Goal: Check status

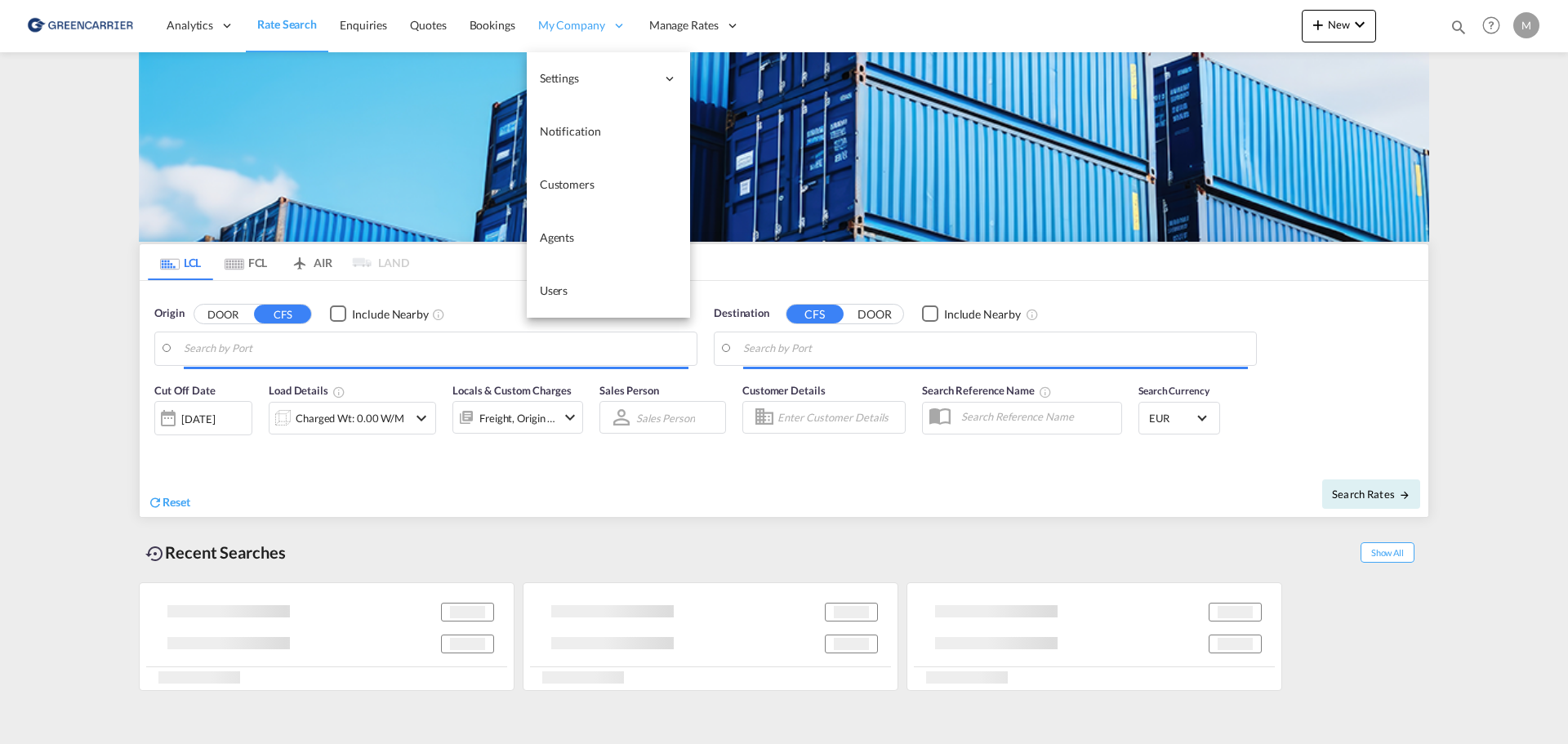
type input "Xiamen Pt, FJ, CNXMG"
type input "[GEOGRAPHIC_DATA] ([GEOGRAPHIC_DATA]), [GEOGRAPHIC_DATA]"
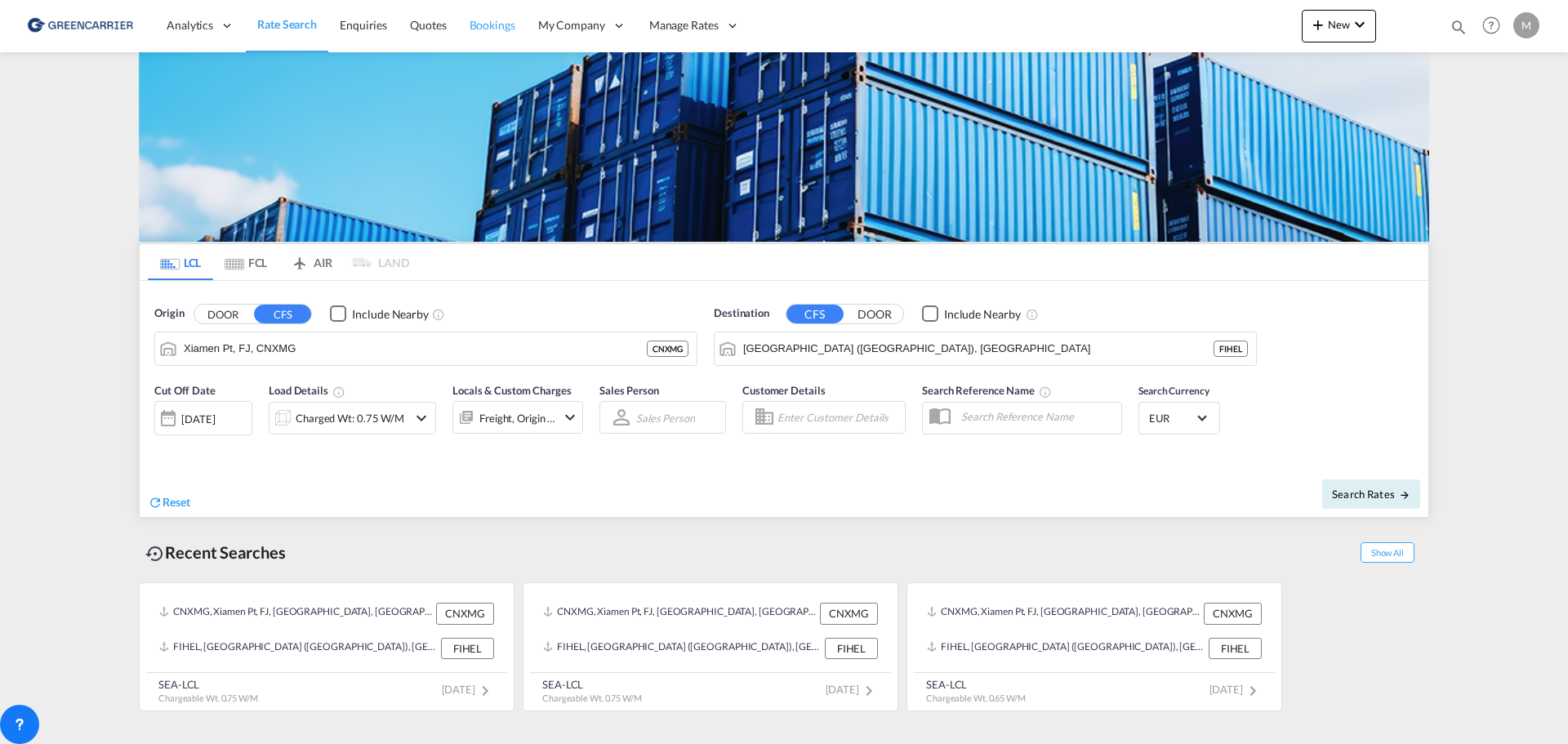
click at [498, 21] on span "Bookings" at bounding box center [492, 25] width 45 height 14
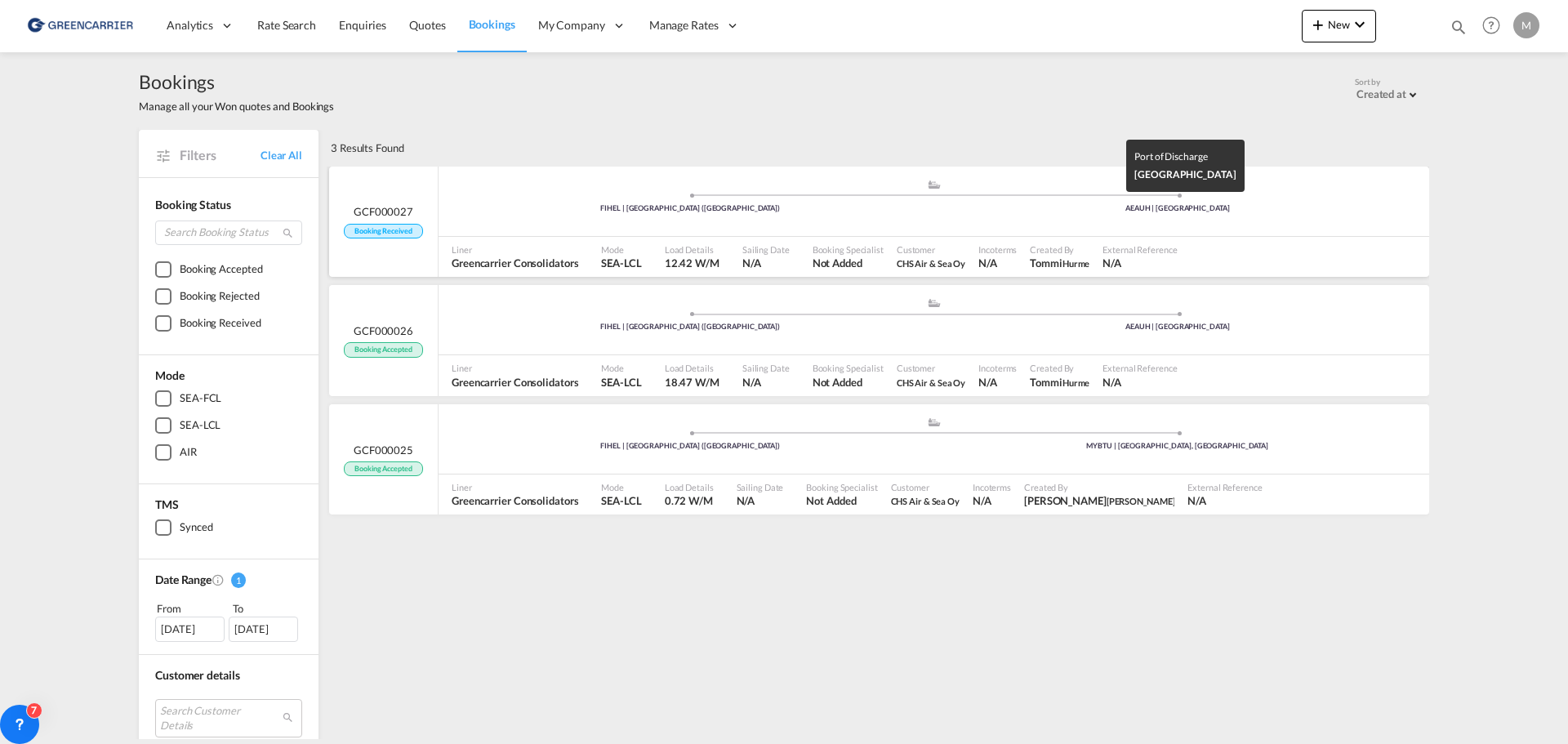
click at [1219, 203] on div "AEAUH | [GEOGRAPHIC_DATA]" at bounding box center [1178, 208] width 488 height 11
